Goal: Task Accomplishment & Management: Manage account settings

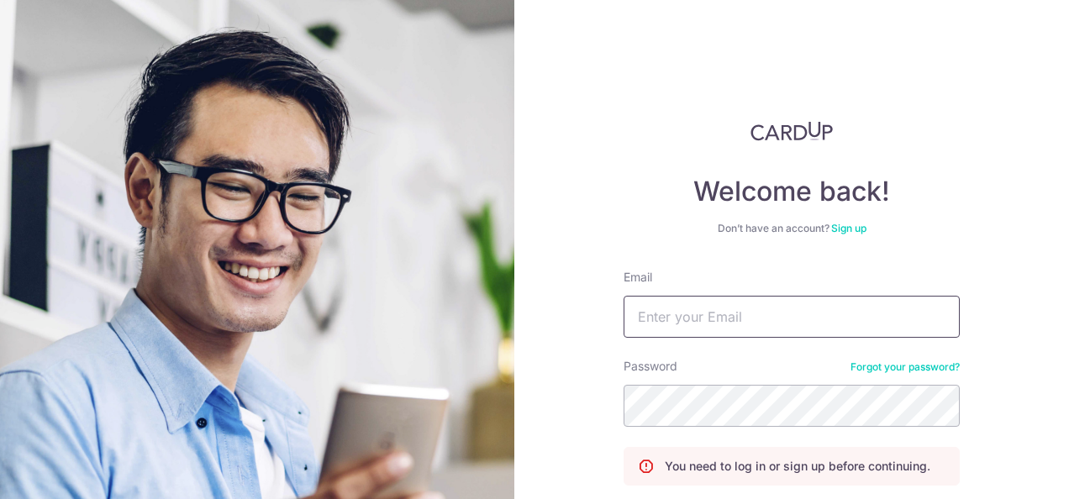
click at [658, 318] on input "Email" at bounding box center [791, 317] width 336 height 42
type input "[EMAIL_ADDRESS][DOMAIN_NAME]"
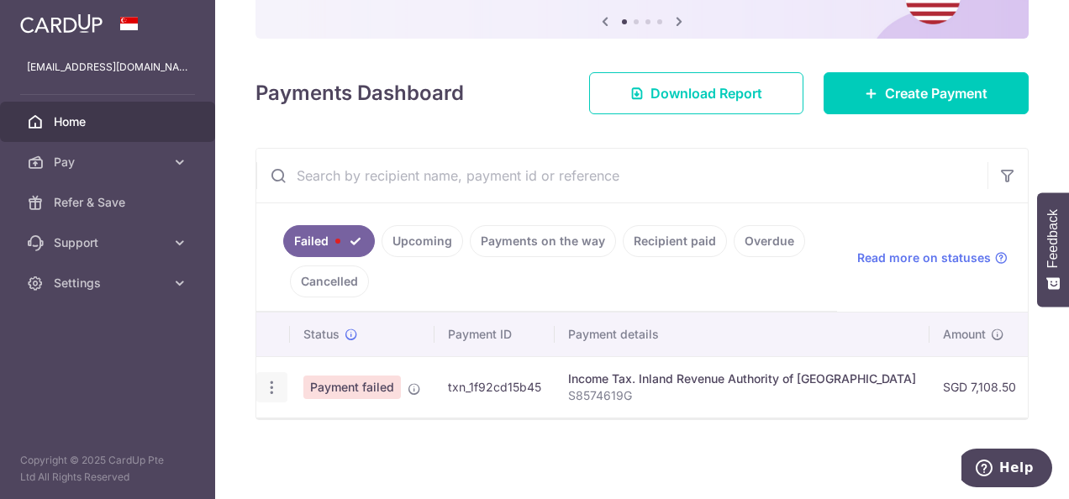
click at [278, 379] on icon "button" at bounding box center [272, 388] width 18 height 18
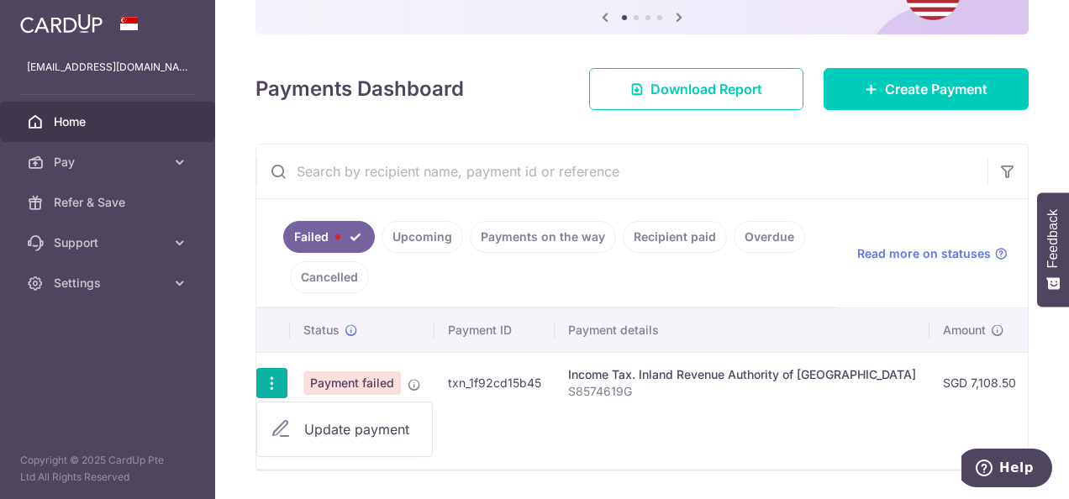
click at [319, 423] on span "Update payment" at bounding box center [361, 429] width 114 height 20
radio input "true"
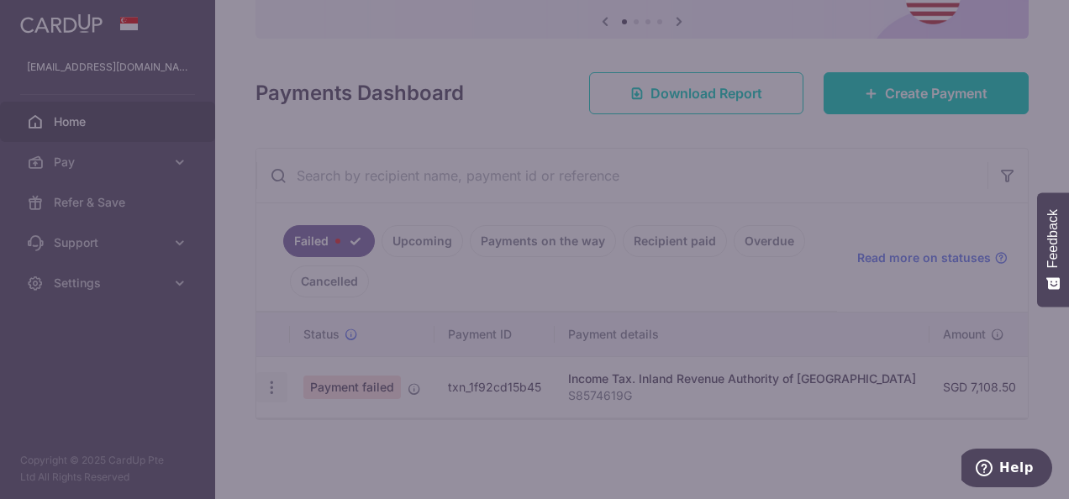
type input "7,108.50"
type input "S8574619G"
type input "MLTAX25R"
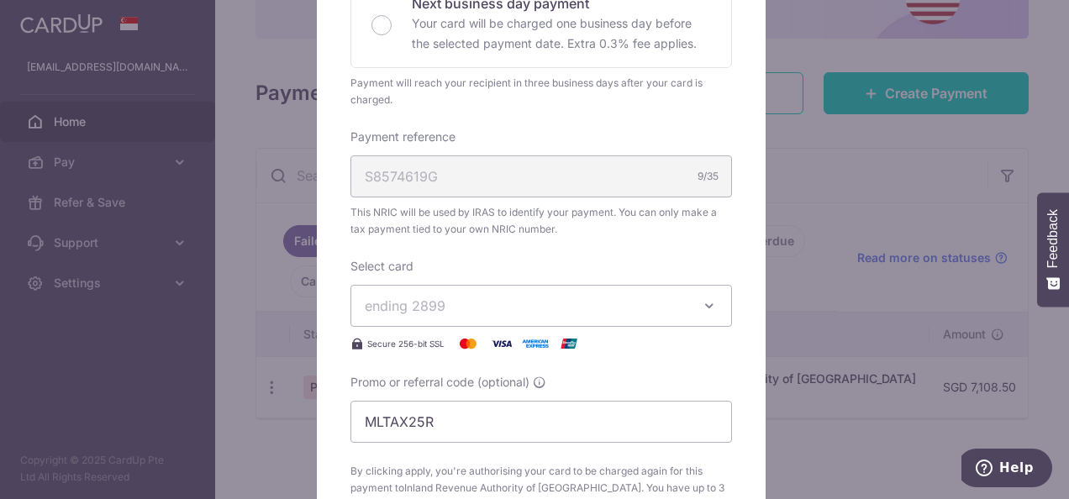
scroll to position [420, 0]
click at [505, 306] on span "ending 2899" at bounding box center [526, 304] width 323 height 20
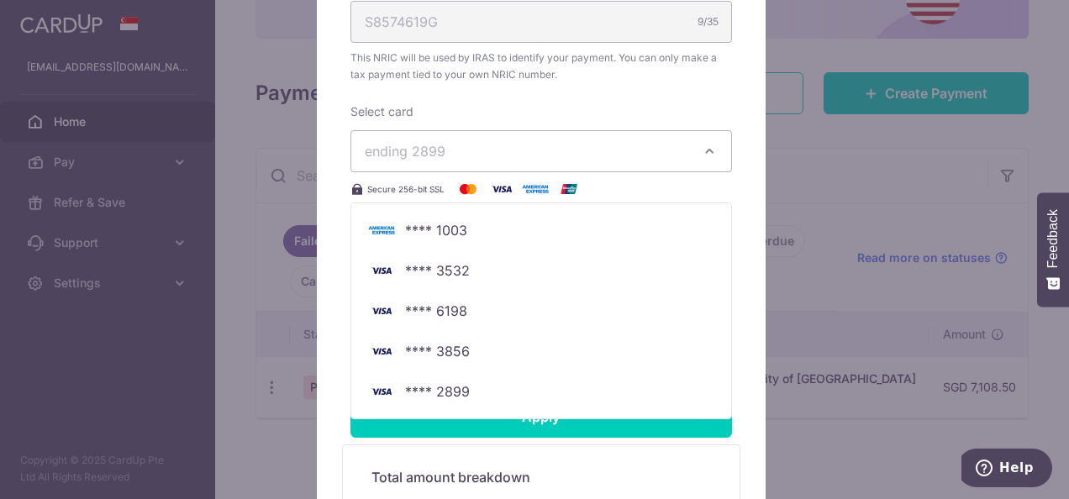
scroll to position [588, 0]
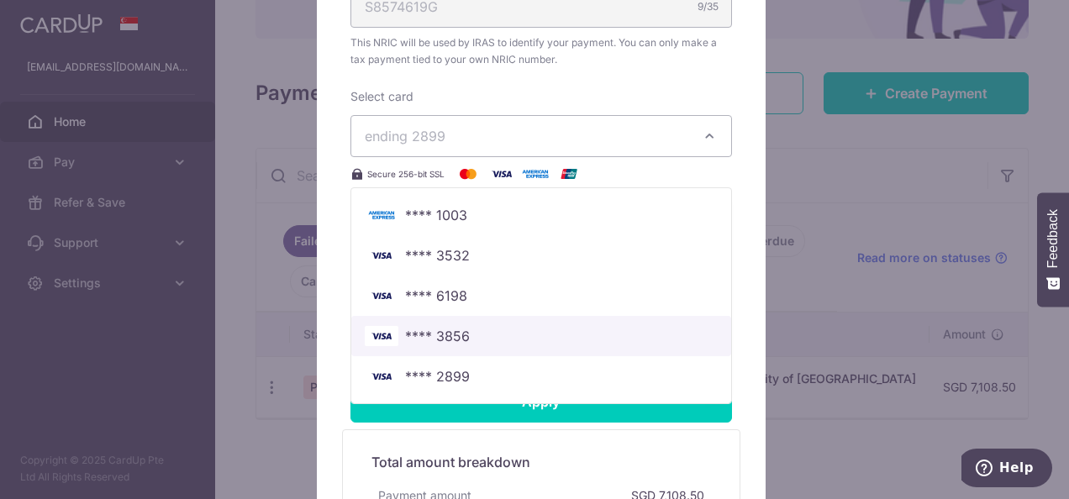
click at [476, 338] on span "**** 3856" at bounding box center [541, 336] width 353 height 20
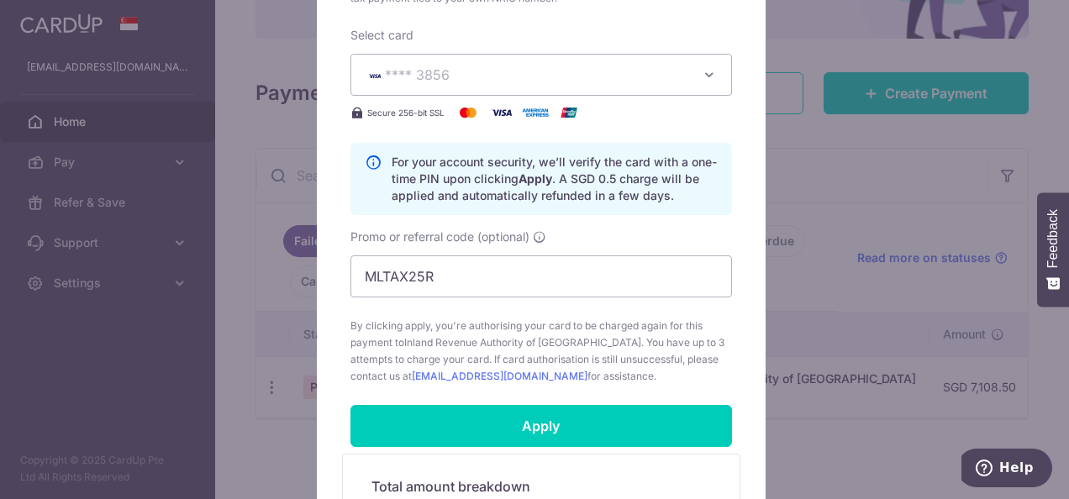
scroll to position [672, 0]
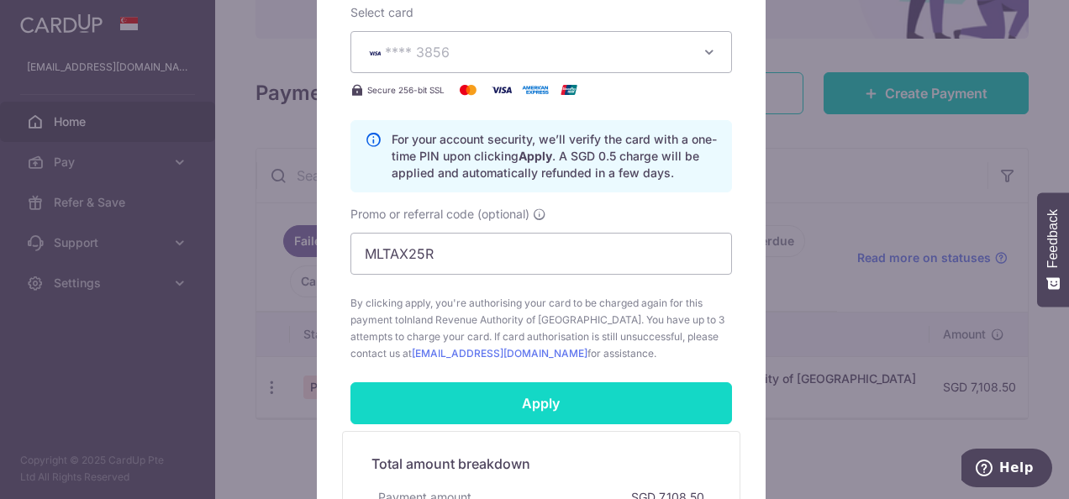
click at [492, 403] on input "Apply" at bounding box center [540, 403] width 381 height 42
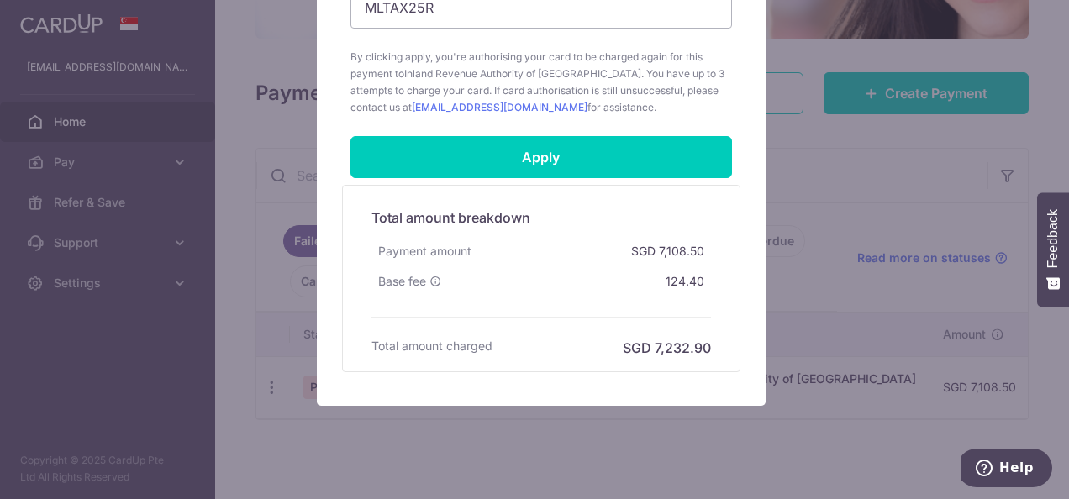
scroll to position [943, 0]
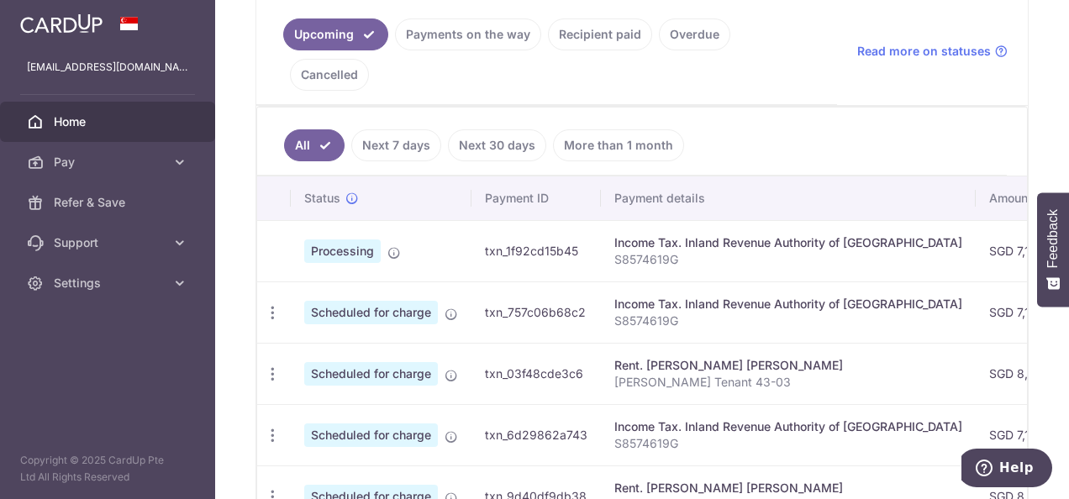
scroll to position [420, 0]
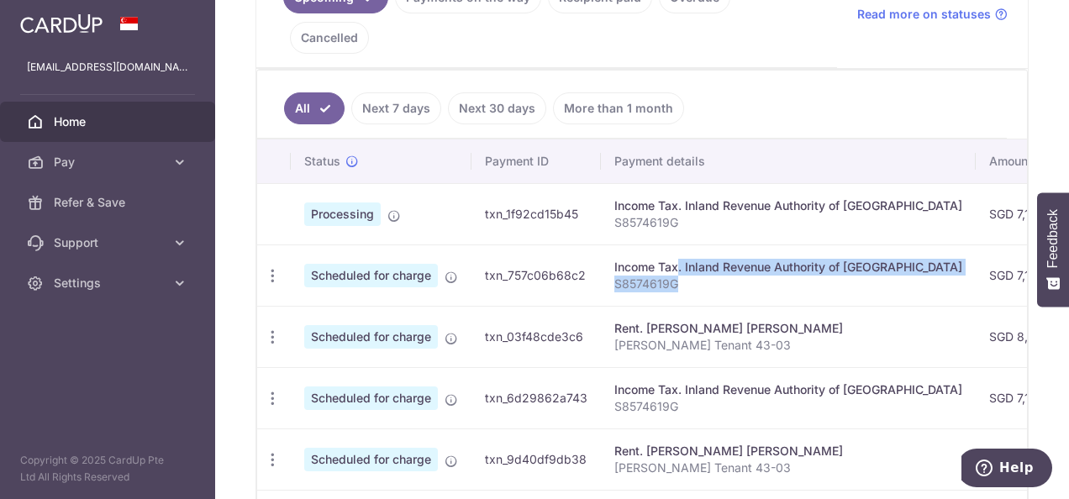
drag, startPoint x: 738, startPoint y: 242, endPoint x: 615, endPoint y: 218, distance: 125.1
click at [615, 244] on td "Income Tax. Inland Revenue Authority of [GEOGRAPHIC_DATA] S8574619G" at bounding box center [788, 274] width 375 height 61
click at [615, 259] on div "Income Tax. Inland Revenue Authority of [GEOGRAPHIC_DATA]" at bounding box center [788, 267] width 348 height 17
click at [621, 259] on div "Income Tax. Inland Revenue Authority of [GEOGRAPHIC_DATA]" at bounding box center [788, 267] width 348 height 17
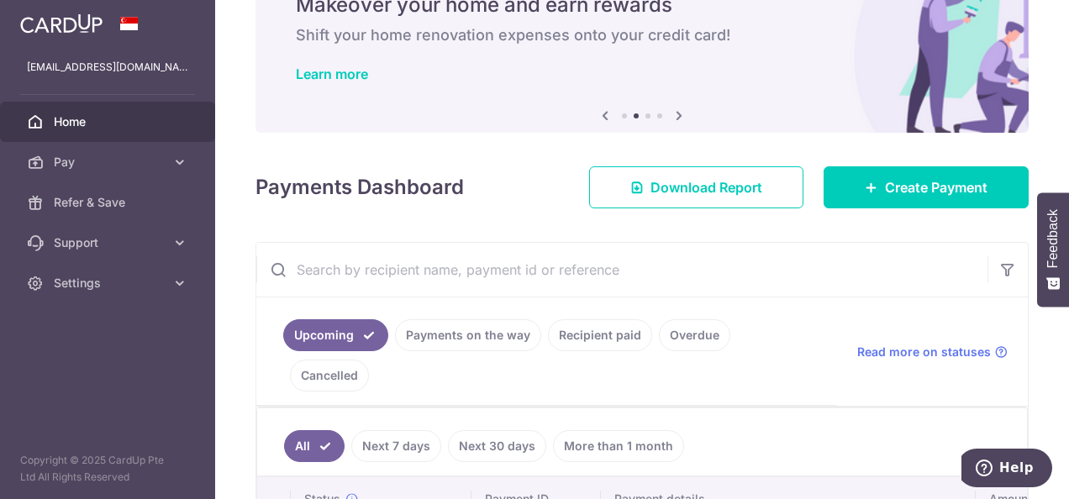
scroll to position [0, 0]
